Goal: Task Accomplishment & Management: Manage account settings

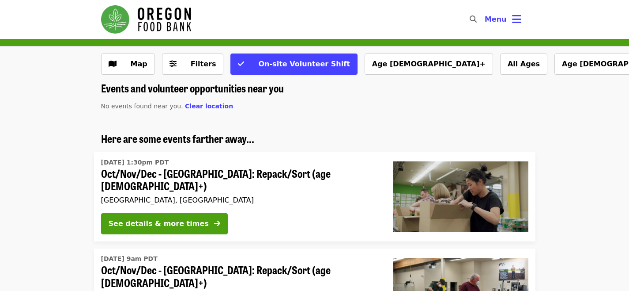
click at [513, 7] on nav "Skip to content ​ Menu" at bounding box center [315, 19] width 442 height 39
click at [512, 16] on icon "bars icon" at bounding box center [516, 19] width 9 height 13
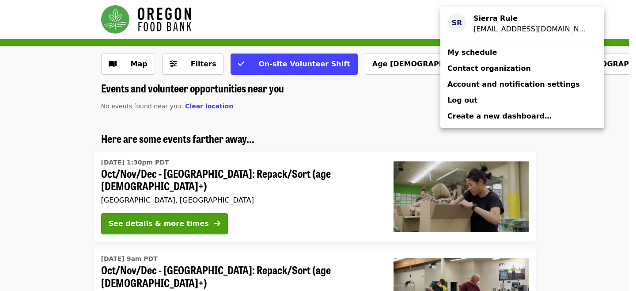
click at [510, 17] on div "Sierra Rule" at bounding box center [531, 18] width 117 height 11
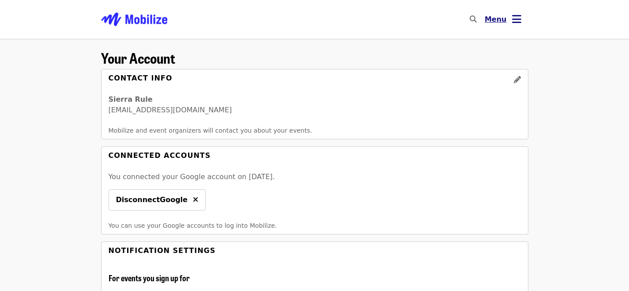
click at [507, 26] on button "Menu" at bounding box center [503, 19] width 51 height 21
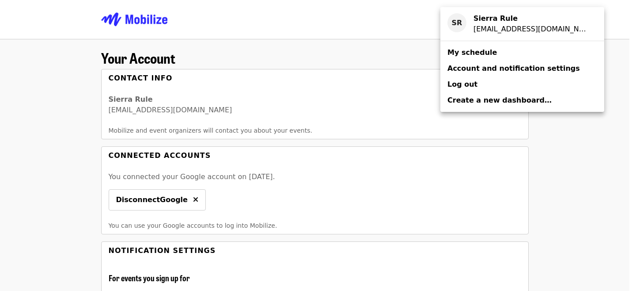
click at [494, 58] on link "My schedule" at bounding box center [522, 53] width 164 height 16
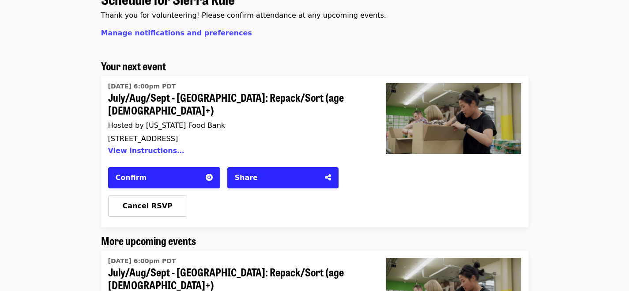
scroll to position [68, 0]
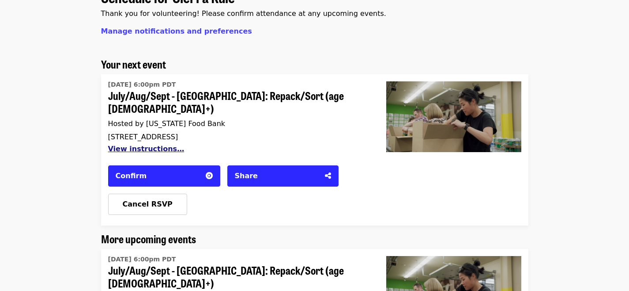
click at [143, 144] on button "View instructions…" at bounding box center [146, 148] width 76 height 8
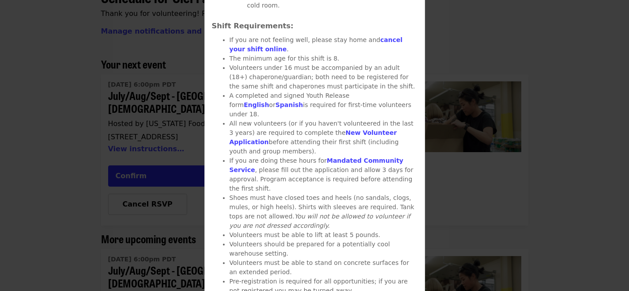
scroll to position [408, 0]
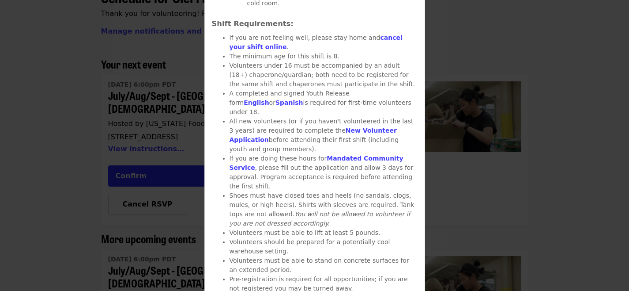
click at [160, 110] on div "Details July/Aug/Sept - [GEOGRAPHIC_DATA]: Repack/Sort (age [DEMOGRAPHIC_DATA]+…" at bounding box center [314, 145] width 629 height 291
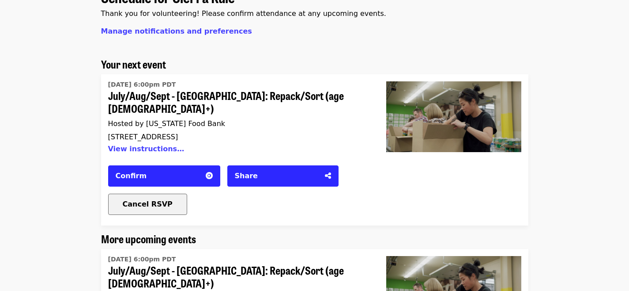
click at [168, 193] on button "Cancel RSVP" at bounding box center [147, 203] width 79 height 21
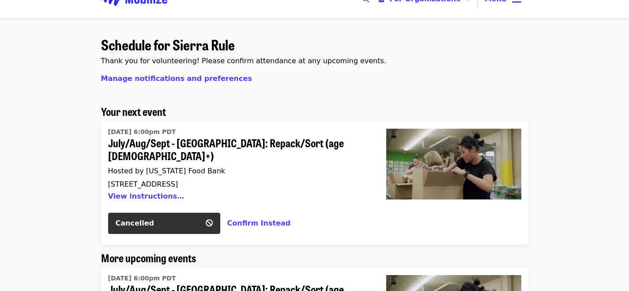
scroll to position [0, 0]
